Goal: Check status: Check status

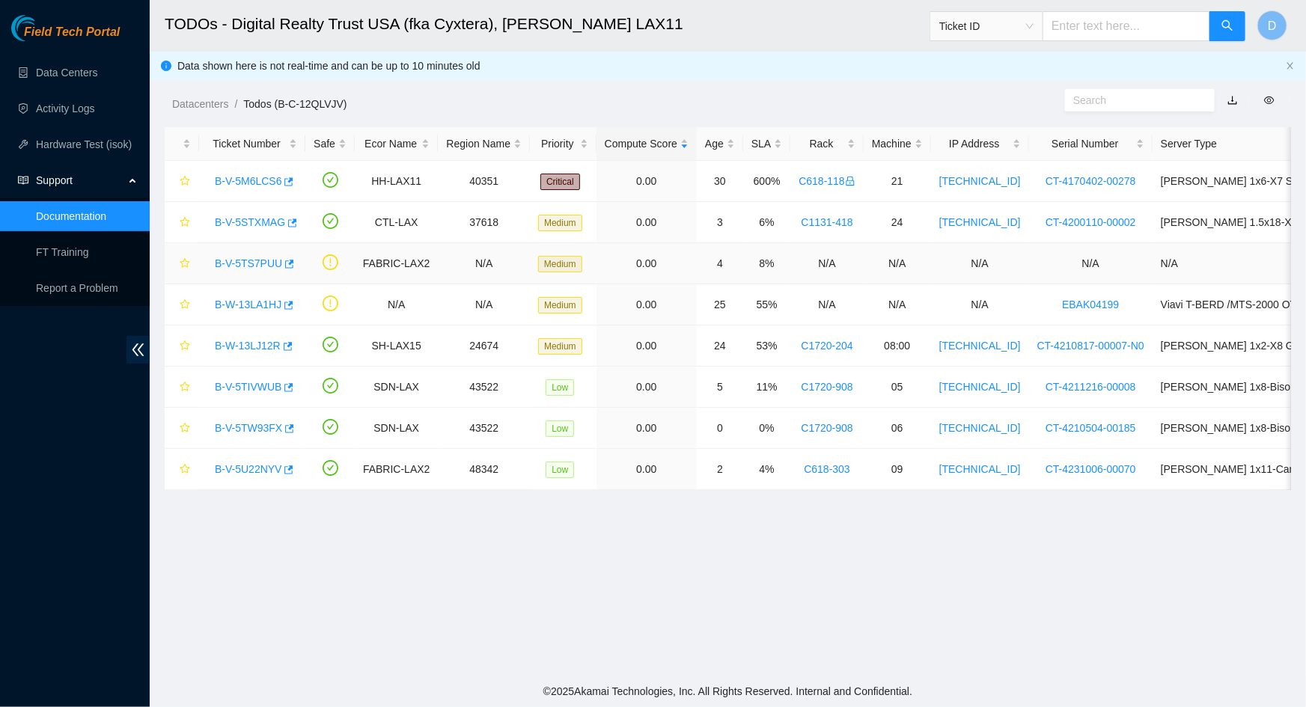
click at [247, 269] on link "B-V-5TS7PUU" at bounding box center [248, 263] width 67 height 12
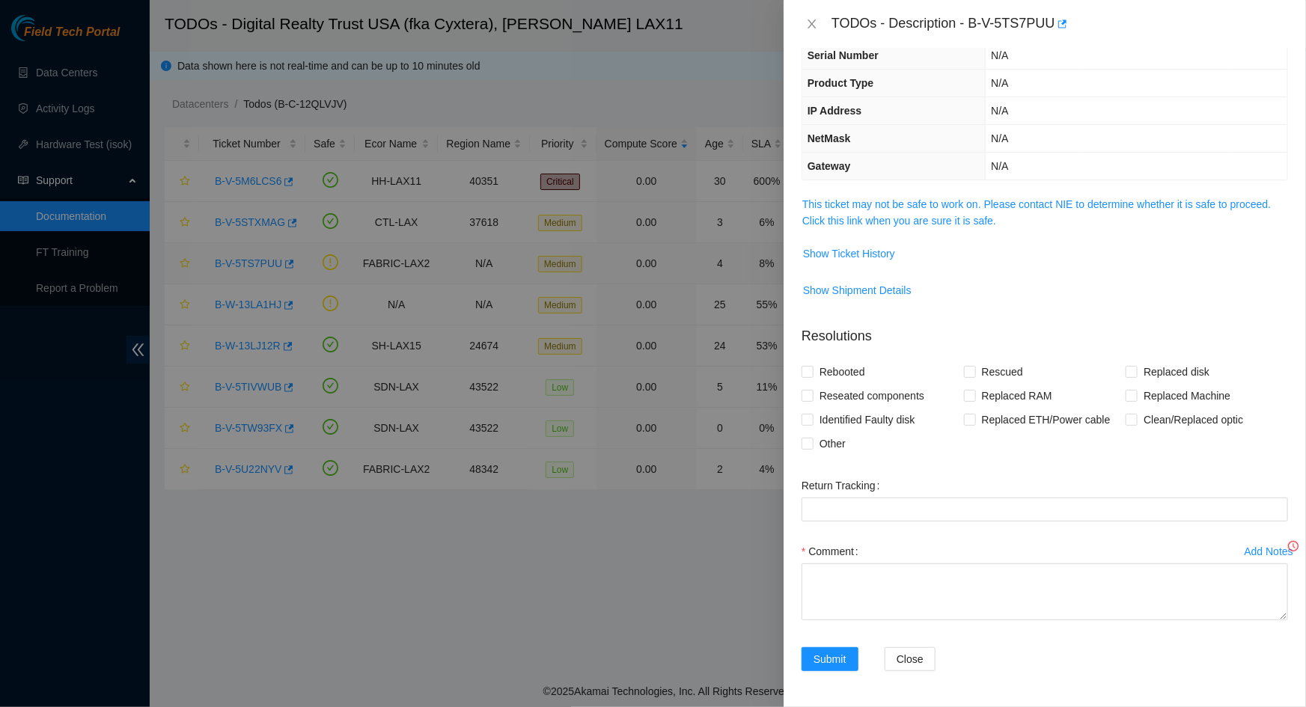
scroll to position [79, 0]
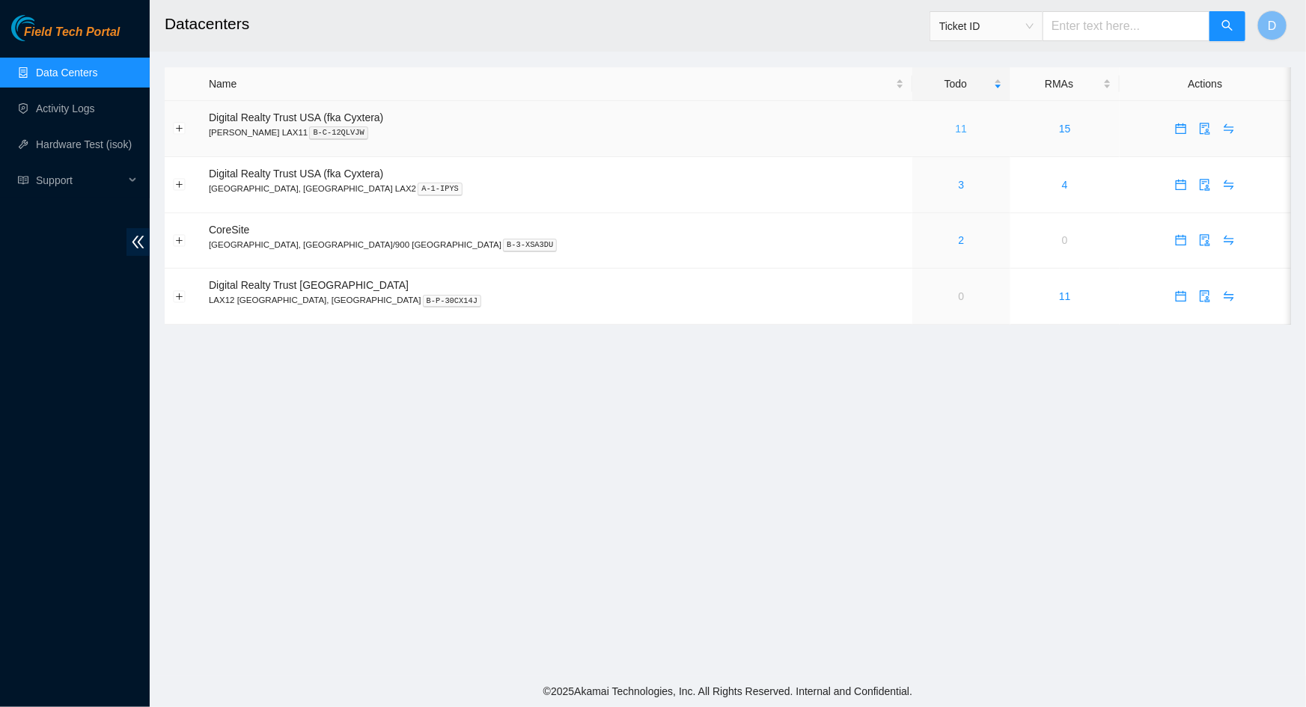
click at [956, 129] on link "11" at bounding box center [962, 129] width 12 height 12
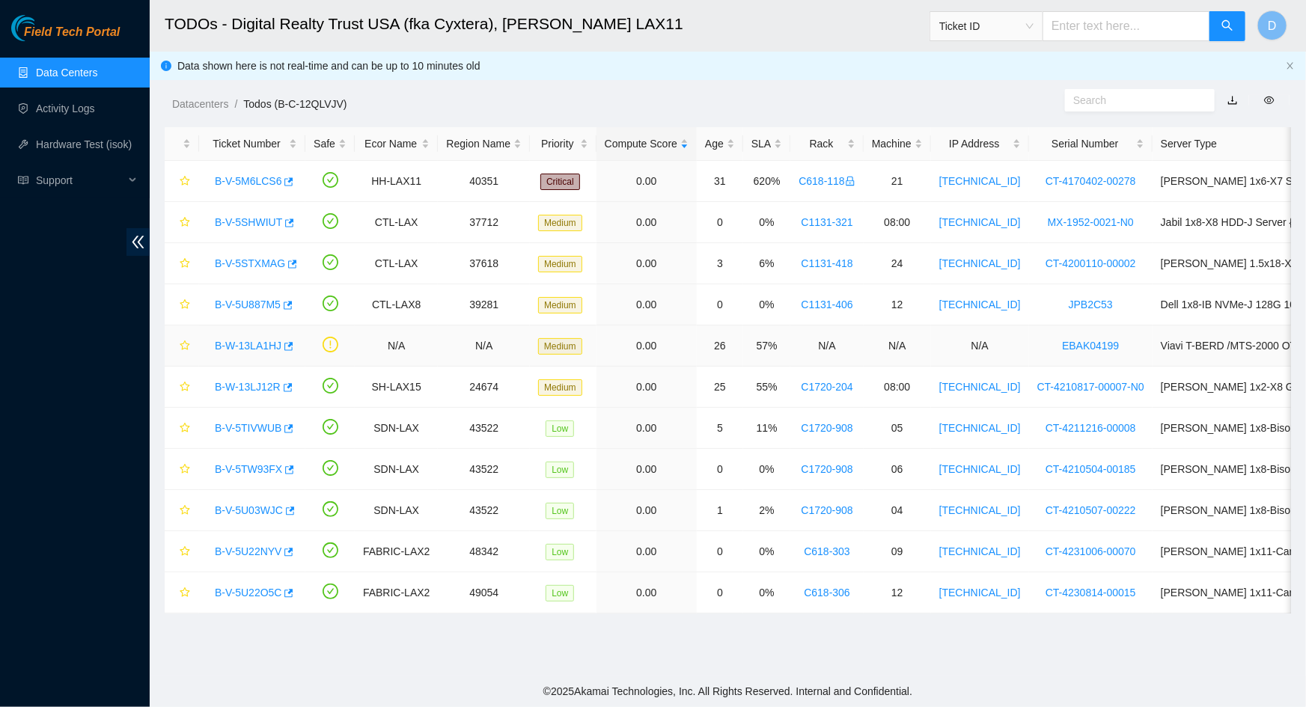
click at [254, 347] on link "B-W-13LA1HJ" at bounding box center [248, 346] width 67 height 12
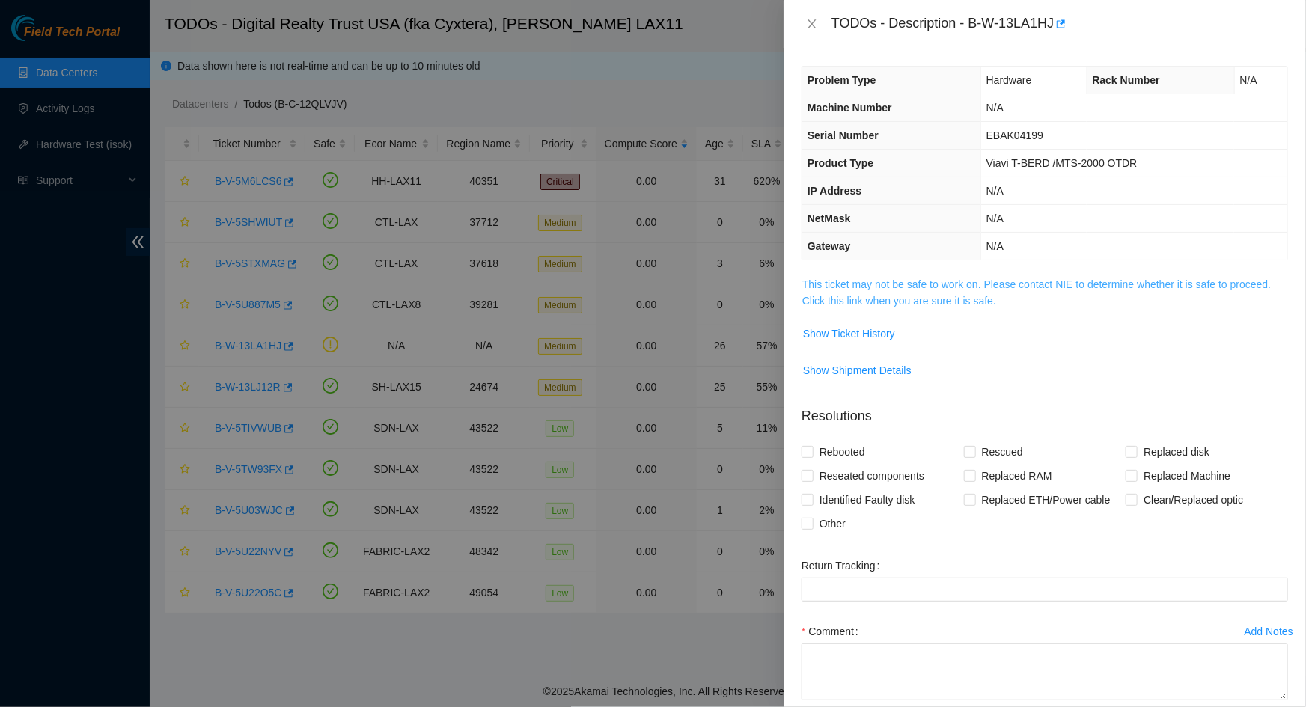
click at [890, 299] on link "This ticket may not be safe to work on. Please contact NIE to determine whether…" at bounding box center [1036, 292] width 468 height 28
